Goal: Find specific page/section

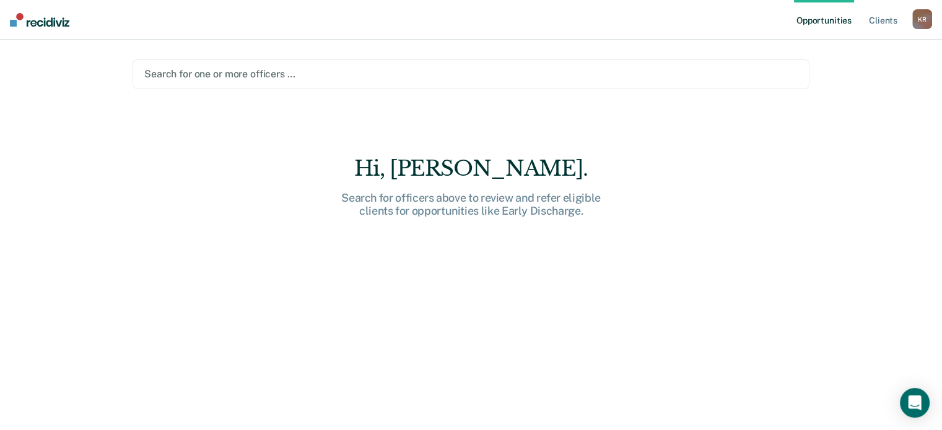
click at [297, 67] on div at bounding box center [470, 74] width 653 height 14
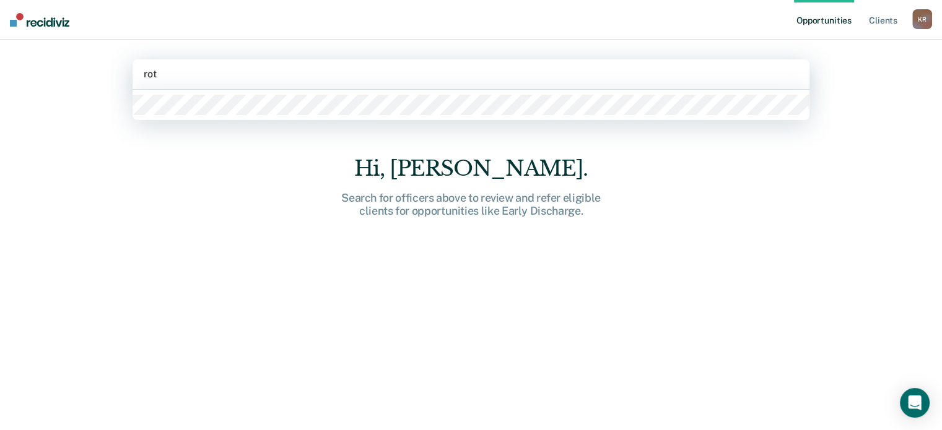
type input "[PERSON_NAME]"
click at [188, 110] on div at bounding box center [470, 105] width 677 height 30
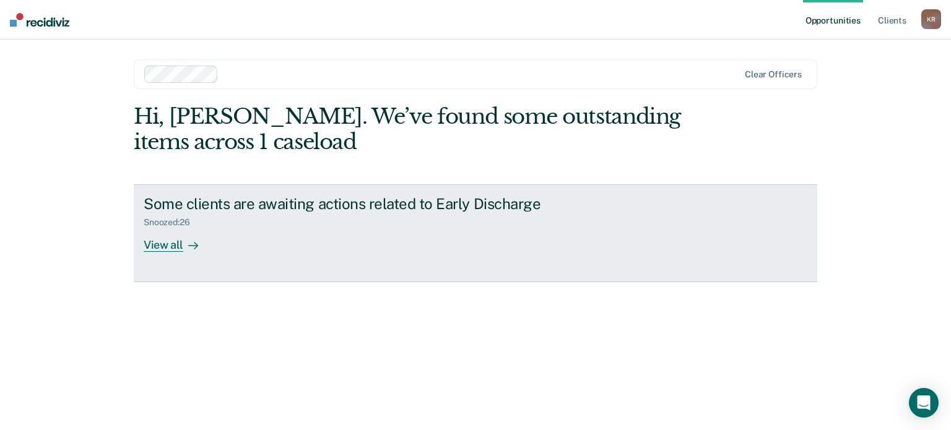
click at [568, 224] on div "Some clients are awaiting actions related to Early Discharge Snoozed : 26 View …" at bounding box center [376, 223] width 464 height 57
